Goal: Information Seeking & Learning: Learn about a topic

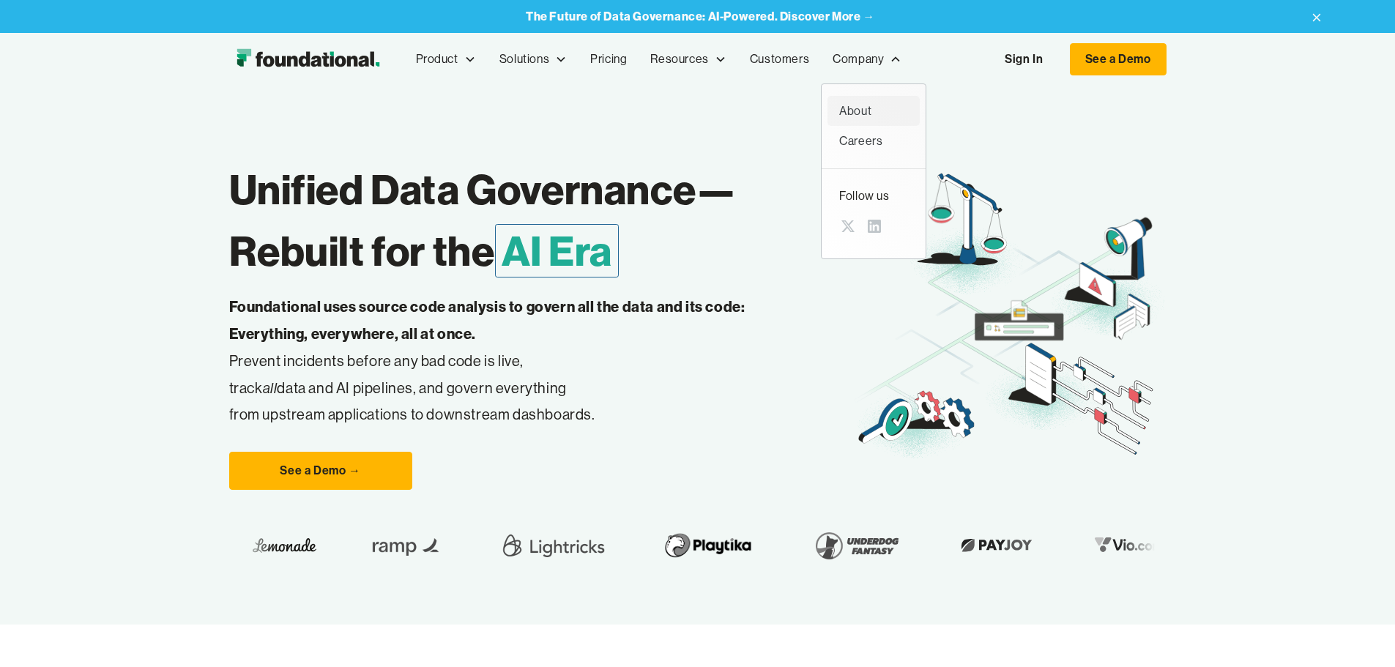
click at [839, 110] on div "About" at bounding box center [873, 111] width 69 height 19
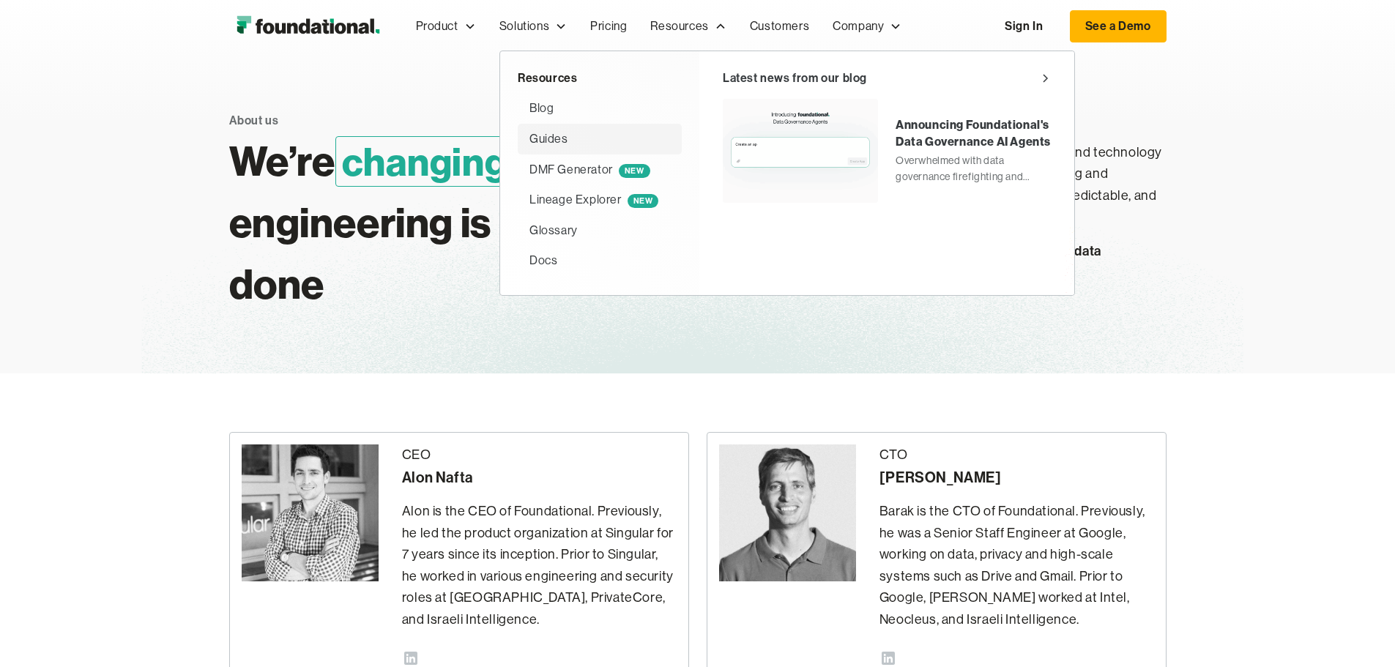
click at [530, 140] on div "Guides" at bounding box center [600, 139] width 141 height 19
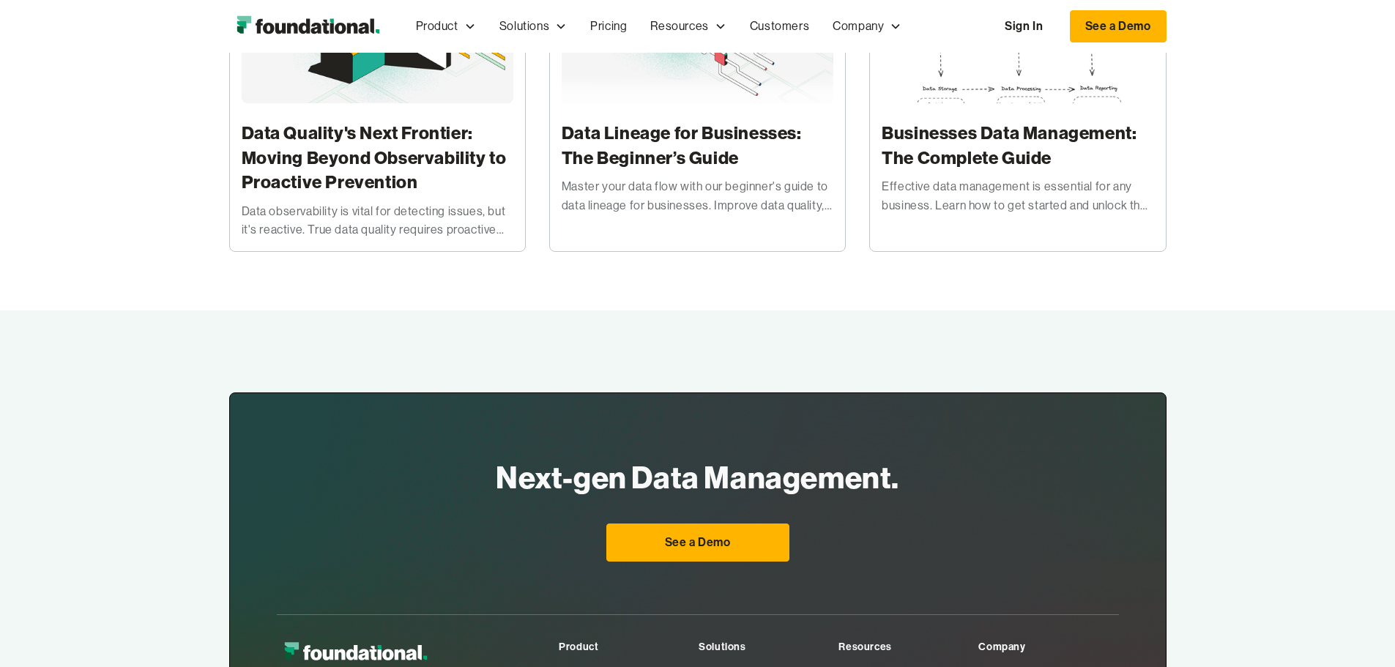
scroll to position [366, 0]
click at [329, 178] on h3 "Data Quality's Next Frontier: Moving Beyond Observability to Proactive Preventi…" at bounding box center [378, 159] width 272 height 74
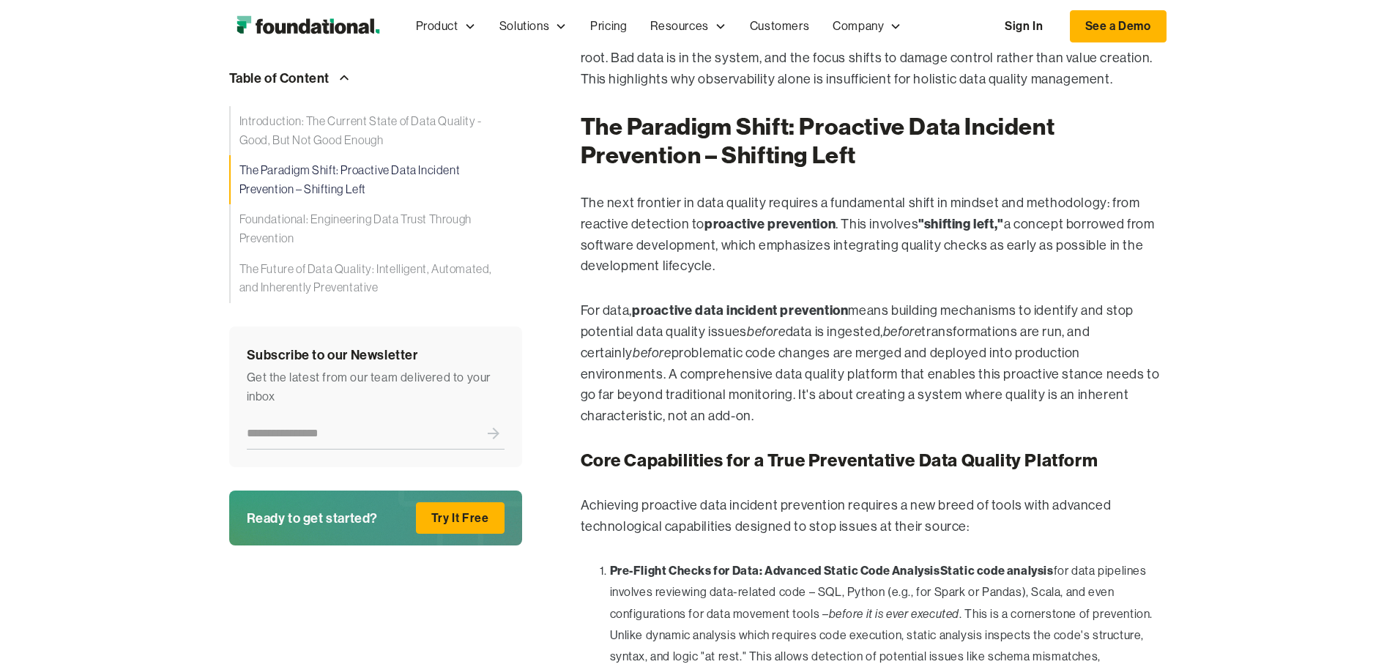
scroll to position [3432, 0]
